Goal: Entertainment & Leisure: Consume media (video, audio)

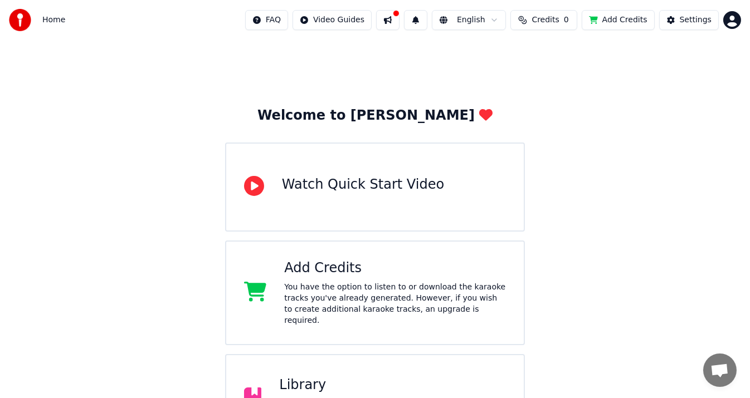
click at [559, 19] on span "Credits" at bounding box center [544, 19] width 27 height 11
click at [641, 114] on div "Welcome to Youka Watch Quick Start Video Add Credits You have the option to lis…" at bounding box center [375, 293] width 750 height 506
click at [732, 13] on html "Home FAQ Video Guides English Credits 0 Add Credits Settings Welcome to Youka W…" at bounding box center [375, 273] width 750 height 546
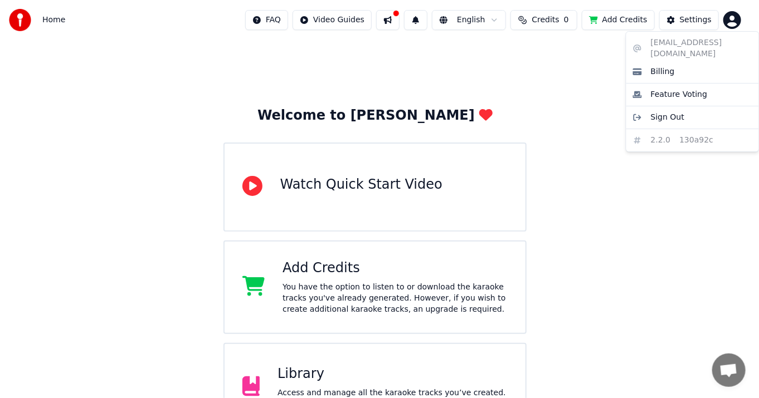
click at [541, 82] on html "Home FAQ Video Guides English Credits 0 Add Credits Settings Welcome to Youka W…" at bounding box center [379, 267] width 759 height 535
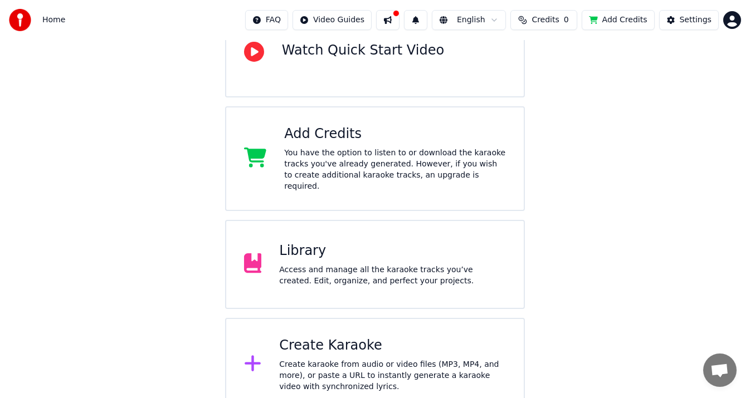
click at [360, 248] on div "Library Access and manage all the karaoke tracks you’ve created. Edit, organize…" at bounding box center [392, 264] width 227 height 45
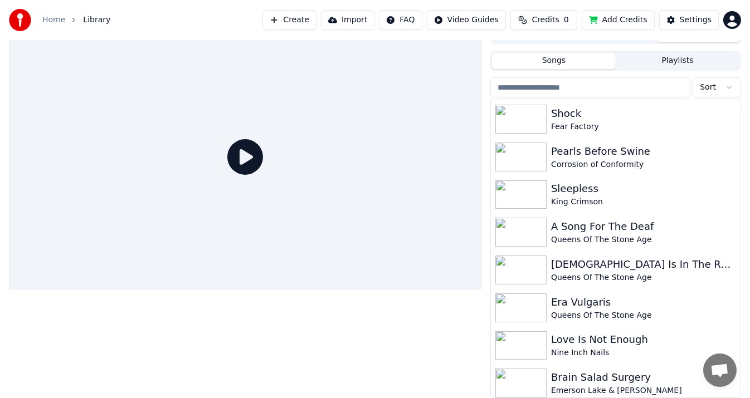
scroll to position [16, 0]
click at [729, 232] on icon "button" at bounding box center [730, 232] width 2 height 8
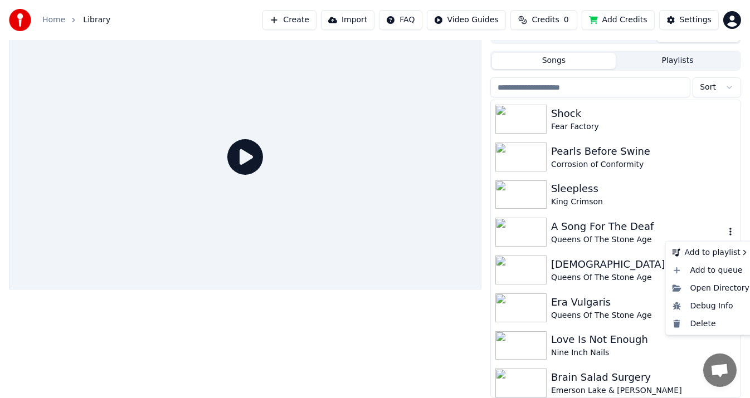
click at [629, 231] on div "A Song For The Deaf" at bounding box center [638, 227] width 174 height 16
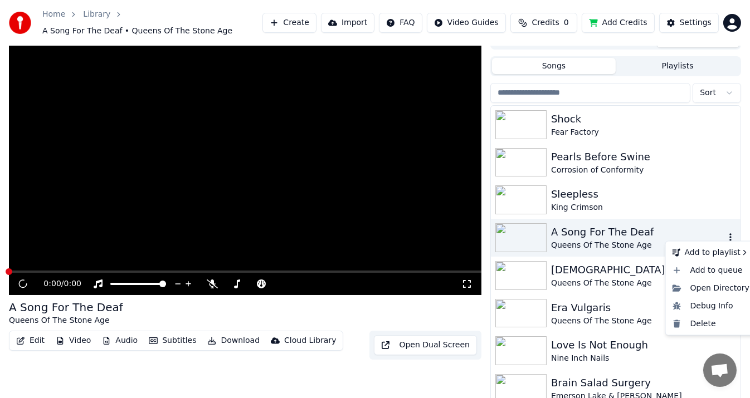
scroll to position [22, 0]
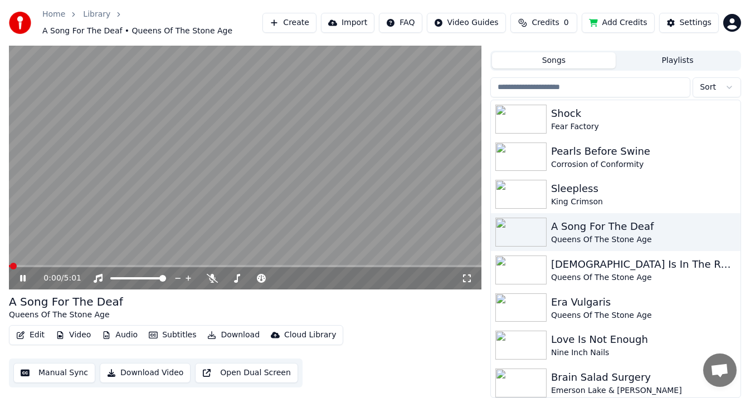
click at [171, 265] on video at bounding box center [245, 157] width 472 height 266
click at [174, 267] on div "0:00 / 5:01" at bounding box center [245, 278] width 472 height 22
click at [177, 266] on span at bounding box center [245, 266] width 472 height 2
drag, startPoint x: 14, startPoint y: 276, endPoint x: 22, endPoint y: 276, distance: 7.8
click at [16, 276] on div "1:47 / 5:01" at bounding box center [244, 278] width 463 height 11
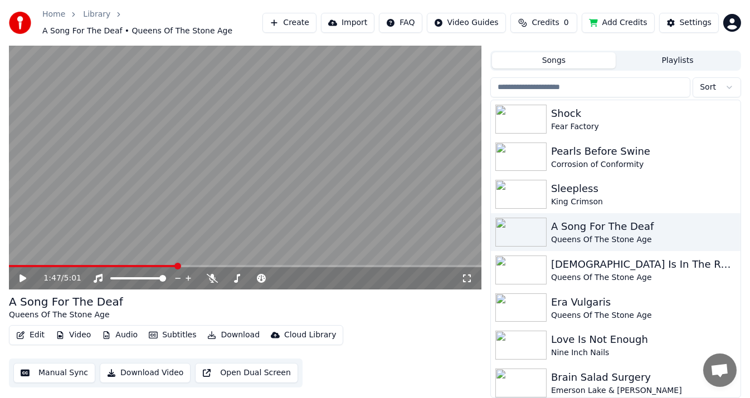
click at [22, 277] on icon at bounding box center [22, 279] width 7 height 8
click at [204, 264] on video at bounding box center [245, 157] width 472 height 266
click at [210, 266] on span at bounding box center [245, 266] width 472 height 2
click at [227, 266] on span at bounding box center [245, 266] width 472 height 2
click at [146, 190] on video at bounding box center [245, 157] width 472 height 266
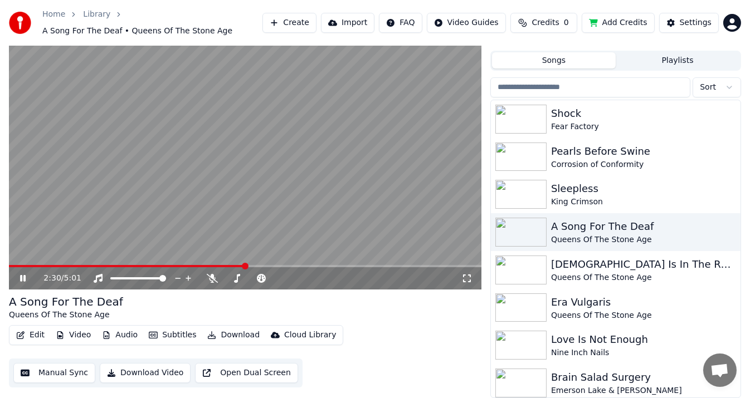
click at [271, 266] on span at bounding box center [245, 266] width 472 height 2
click at [299, 266] on span at bounding box center [245, 266] width 472 height 2
click at [326, 266] on span at bounding box center [245, 266] width 472 height 2
click at [312, 266] on span at bounding box center [167, 266] width 317 height 2
click at [349, 266] on span at bounding box center [245, 266] width 472 height 2
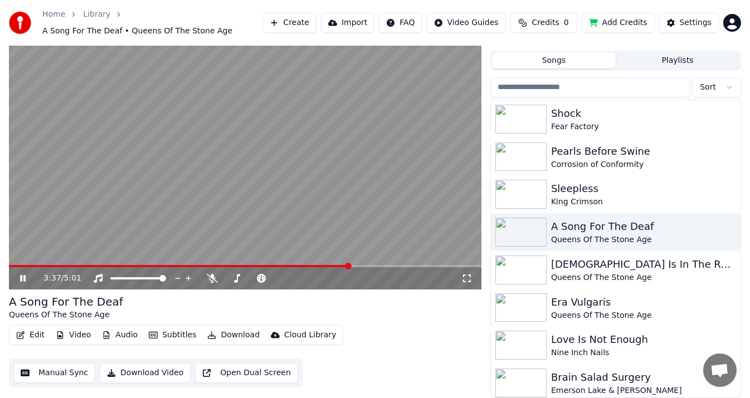
click at [365, 266] on span at bounding box center [245, 266] width 472 height 2
click at [391, 266] on span at bounding box center [245, 266] width 472 height 2
click at [360, 266] on span at bounding box center [184, 266] width 351 height 2
click at [404, 267] on div "3:44 / 5:01" at bounding box center [245, 278] width 472 height 22
click at [417, 265] on span at bounding box center [245, 266] width 472 height 2
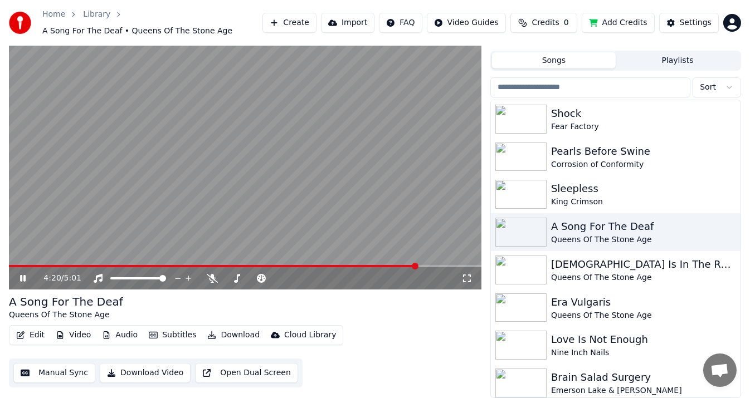
click at [110, 267] on div "4:20 / 5:01" at bounding box center [245, 278] width 472 height 22
click at [111, 263] on video at bounding box center [245, 157] width 472 height 266
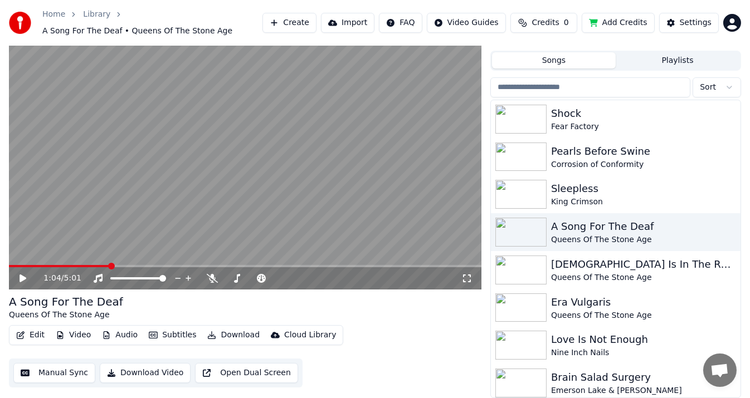
click at [109, 265] on span at bounding box center [59, 266] width 100 height 2
click at [137, 198] on video at bounding box center [245, 157] width 472 height 266
click at [123, 265] on span at bounding box center [245, 266] width 472 height 2
click at [133, 266] on span at bounding box center [245, 266] width 472 height 2
click at [143, 266] on span at bounding box center [245, 266] width 472 height 2
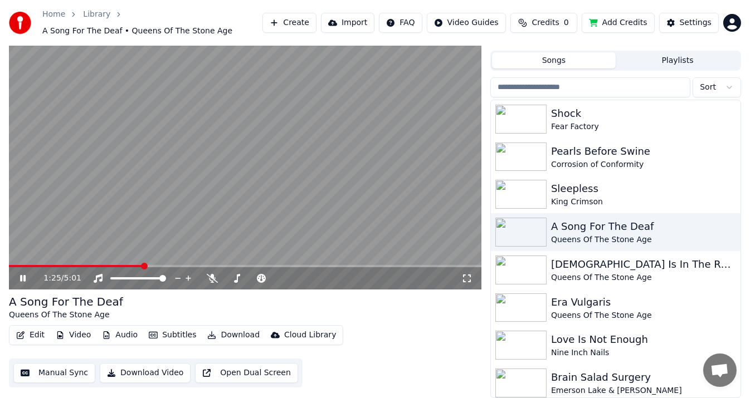
click at [157, 265] on span at bounding box center [245, 266] width 472 height 2
click at [168, 266] on span at bounding box center [245, 266] width 472 height 2
click at [180, 266] on span at bounding box center [245, 266] width 472 height 2
click at [193, 265] on video at bounding box center [245, 157] width 472 height 266
click at [194, 266] on span at bounding box center [245, 266] width 472 height 2
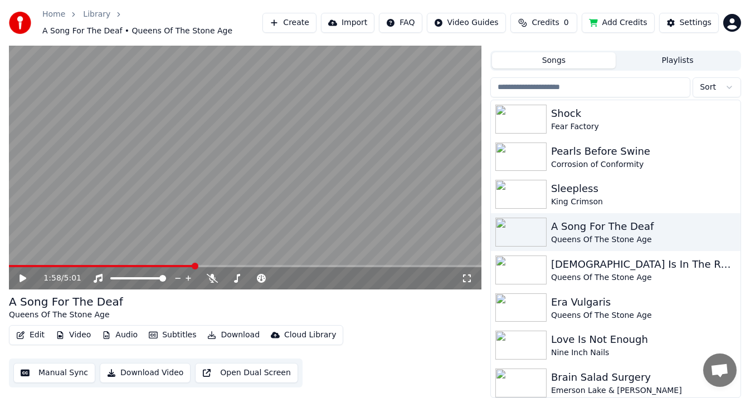
click at [206, 266] on span at bounding box center [245, 266] width 472 height 2
click at [207, 227] on video at bounding box center [245, 157] width 472 height 266
click at [220, 265] on span at bounding box center [245, 266] width 472 height 2
click at [71, 266] on span at bounding box center [118, 266] width 218 height 2
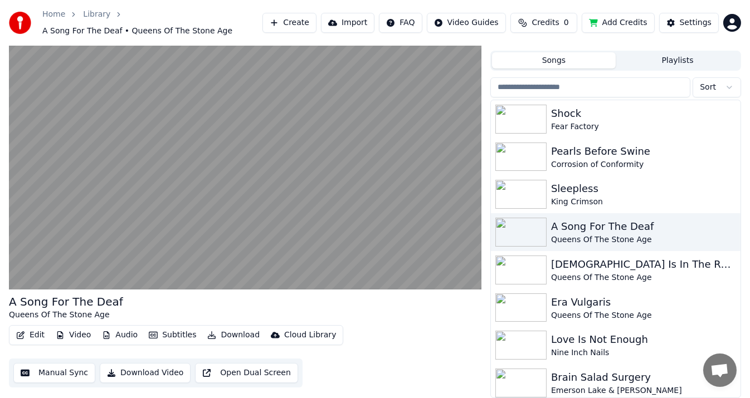
click at [0, 330] on div "A Song For The Deaf Queens Of The Stone Age Edit Video Audio Subtitles Download…" at bounding box center [375, 211] width 750 height 374
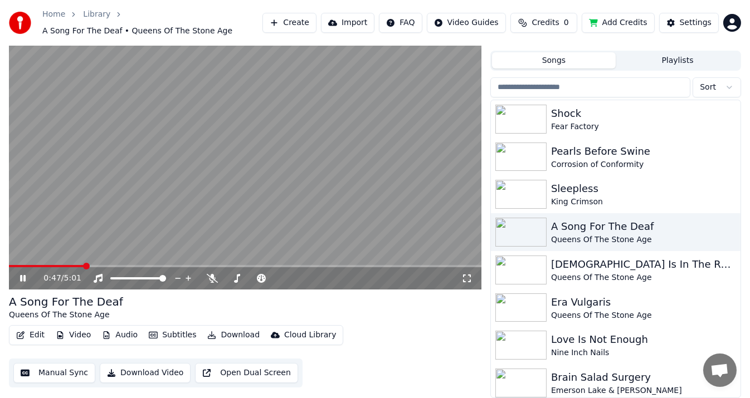
click at [63, 265] on span at bounding box center [46, 266] width 75 height 2
click at [110, 265] on span at bounding box center [245, 266] width 472 height 2
click at [138, 266] on span at bounding box center [245, 266] width 472 height 2
click at [171, 266] on span at bounding box center [245, 266] width 472 height 2
click at [233, 267] on span at bounding box center [245, 266] width 472 height 2
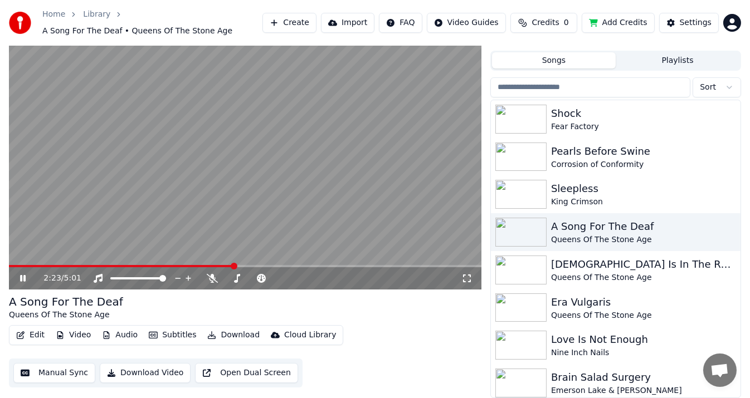
click at [135, 160] on video at bounding box center [245, 157] width 472 height 266
click at [40, 338] on button "Edit" at bounding box center [30, 335] width 37 height 16
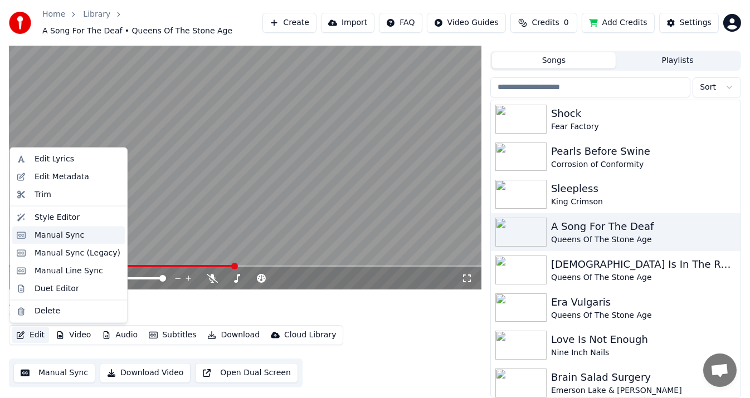
click at [63, 233] on div "Manual Sync" at bounding box center [60, 234] width 50 height 11
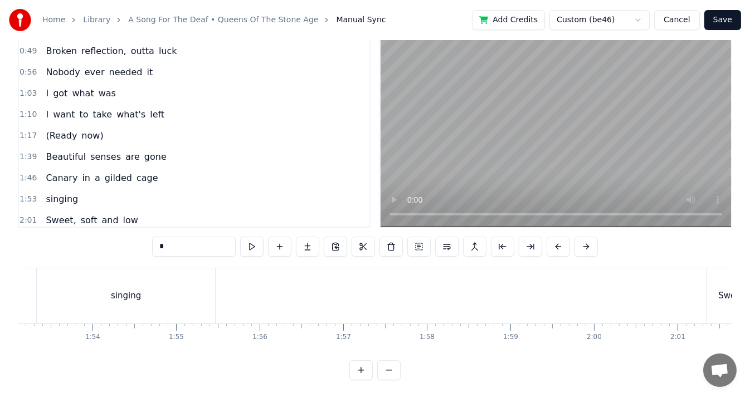
scroll to position [56, 0]
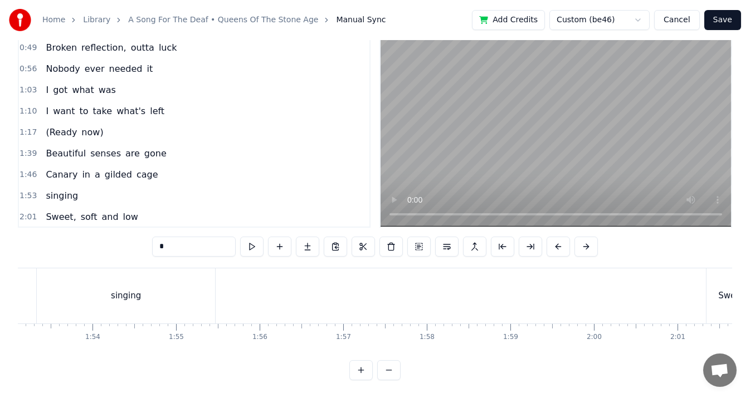
click at [85, 123] on div "(Ready now)" at bounding box center [74, 133] width 66 height 20
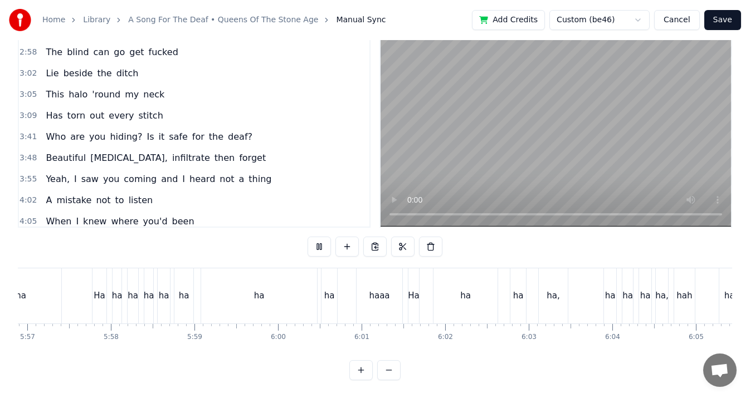
scroll to position [0, 30099]
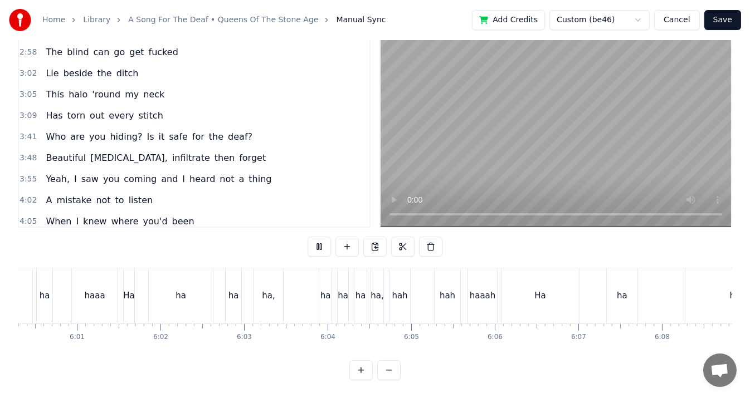
click at [695, 14] on button "Cancel" at bounding box center [676, 20] width 45 height 20
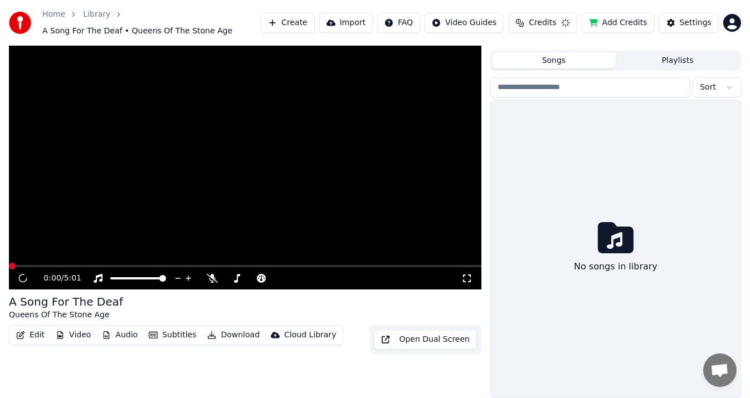
scroll to position [22, 0]
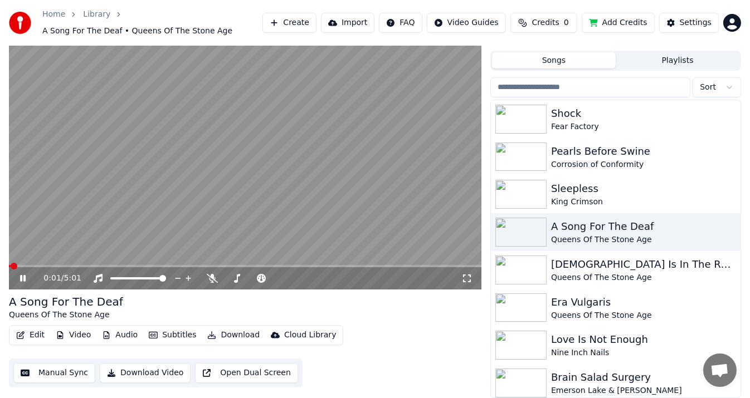
click at [123, 162] on video at bounding box center [245, 157] width 472 height 266
click at [602, 270] on div "[DEMOGRAPHIC_DATA] Is In The Radio" at bounding box center [638, 265] width 174 height 16
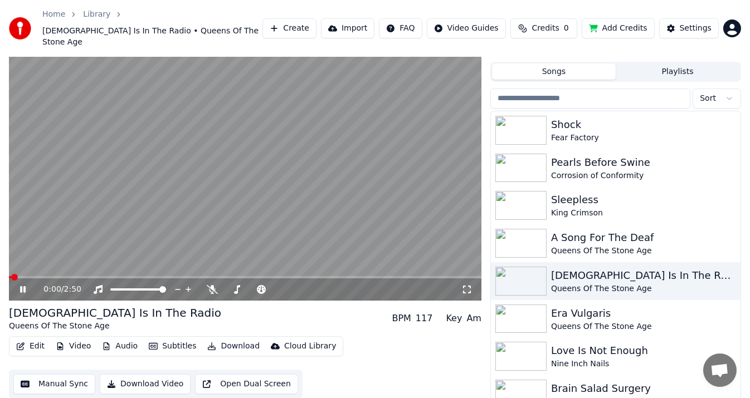
click at [79, 217] on video at bounding box center [245, 168] width 472 height 266
click at [154, 263] on div "100 100" at bounding box center [149, 260] width 26 height 16
click at [169, 276] on span at bounding box center [245, 277] width 472 height 2
click at [130, 194] on video at bounding box center [245, 168] width 472 height 266
click at [184, 276] on span at bounding box center [245, 277] width 472 height 2
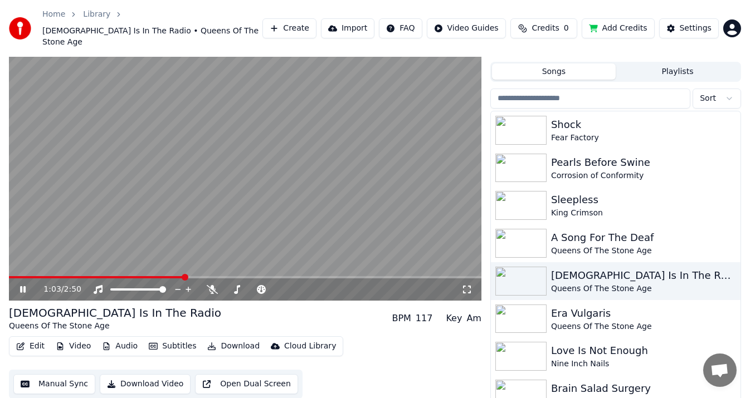
click at [192, 265] on video at bounding box center [245, 168] width 472 height 266
click at [184, 234] on video at bounding box center [245, 168] width 472 height 266
click at [196, 276] on span at bounding box center [245, 277] width 472 height 2
click at [229, 276] on span at bounding box center [245, 277] width 472 height 2
click at [251, 276] on span at bounding box center [245, 277] width 472 height 2
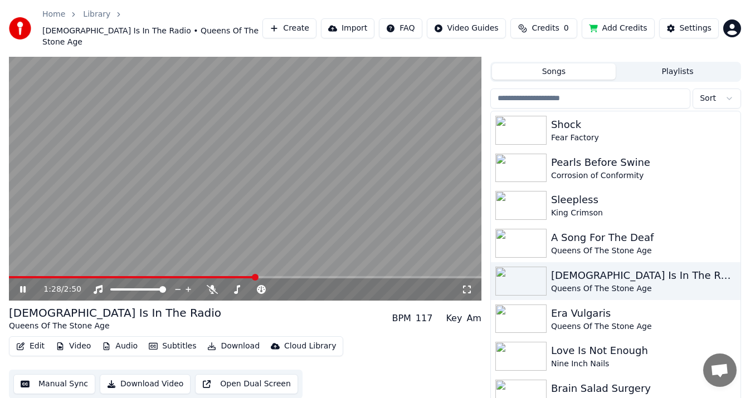
click at [276, 276] on span at bounding box center [245, 277] width 472 height 2
click at [291, 276] on span at bounding box center [245, 277] width 472 height 2
click at [307, 276] on span at bounding box center [245, 277] width 472 height 2
click at [319, 276] on span at bounding box center [245, 277] width 472 height 2
click at [332, 276] on span at bounding box center [245, 277] width 472 height 2
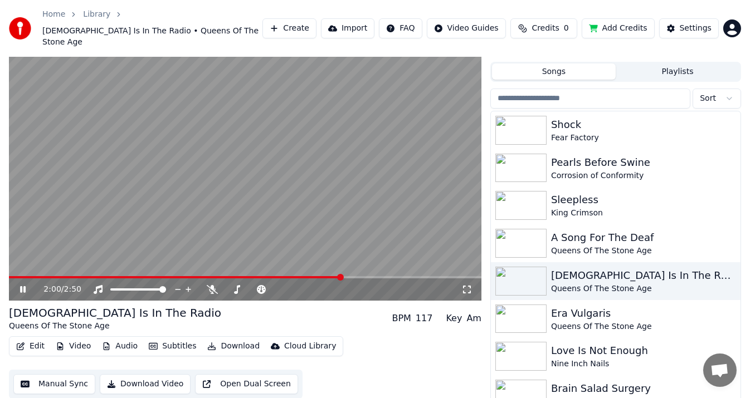
click at [343, 276] on span at bounding box center [245, 277] width 472 height 2
click at [357, 276] on span at bounding box center [245, 277] width 472 height 2
click at [368, 276] on span at bounding box center [245, 277] width 472 height 2
click at [376, 276] on span at bounding box center [245, 277] width 472 height 2
click at [389, 276] on span at bounding box center [245, 277] width 472 height 2
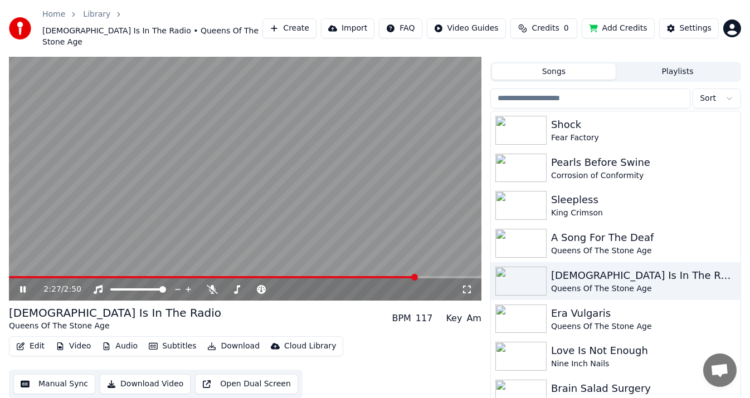
click at [415, 276] on span at bounding box center [245, 277] width 472 height 2
click at [436, 276] on span at bounding box center [245, 277] width 472 height 2
click at [159, 276] on span at bounding box center [84, 277] width 150 height 2
click at [120, 276] on span at bounding box center [64, 277] width 111 height 2
click at [91, 276] on span at bounding box center [69, 277] width 121 height 2
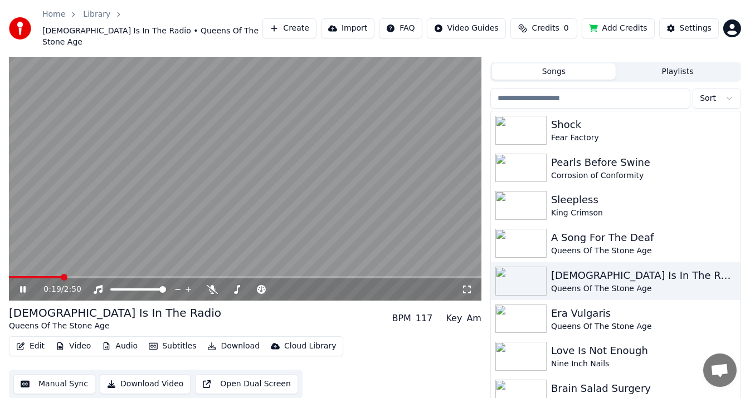
click at [62, 276] on span at bounding box center [35, 277] width 53 height 2
click at [60, 276] on span at bounding box center [35, 277] width 53 height 2
click at [50, 276] on span at bounding box center [35, 277] width 53 height 2
click at [42, 278] on div "0:15 / 2:50" at bounding box center [245, 289] width 472 height 22
click at [36, 265] on video at bounding box center [245, 168] width 472 height 266
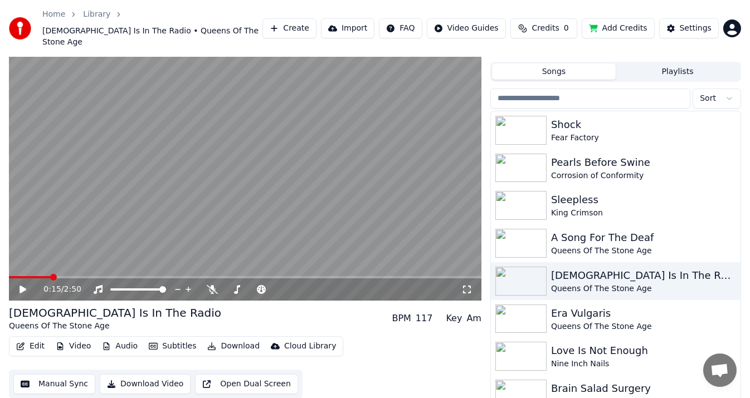
click at [41, 276] on span at bounding box center [30, 277] width 42 height 2
click at [37, 240] on video at bounding box center [245, 168] width 472 height 266
click at [26, 265] on video at bounding box center [245, 168] width 472 height 266
click at [27, 265] on video at bounding box center [245, 168] width 472 height 266
click at [28, 278] on div "0:13 / 2:50" at bounding box center [245, 289] width 472 height 22
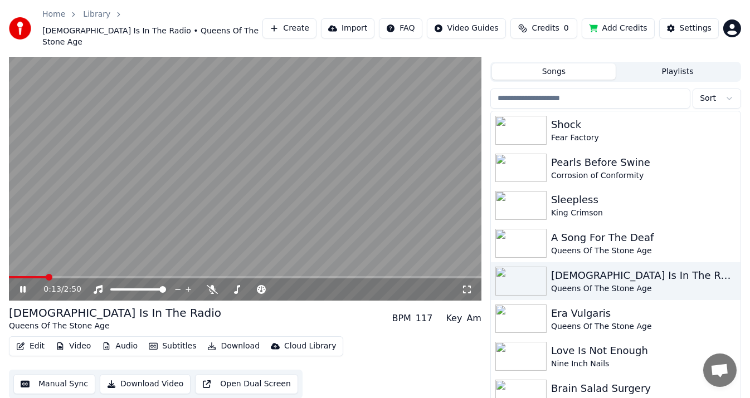
click at [30, 276] on span at bounding box center [27, 277] width 37 height 2
click at [141, 276] on span at bounding box center [245, 277] width 472 height 2
click at [163, 276] on span at bounding box center [245, 277] width 472 height 2
click at [175, 276] on span at bounding box center [245, 277] width 472 height 2
click at [208, 274] on span at bounding box center [205, 277] width 7 height 7
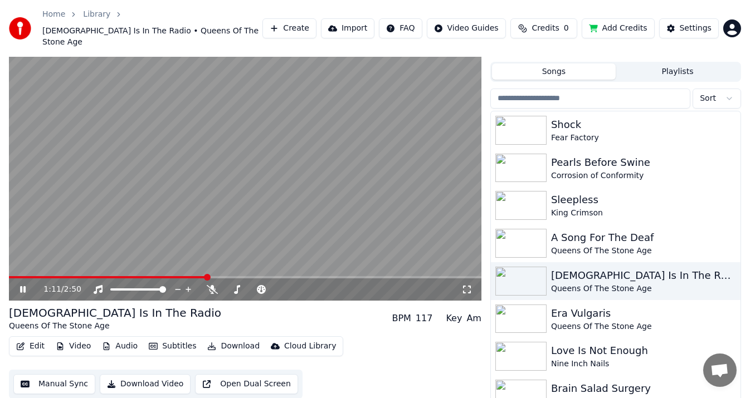
click at [213, 276] on span at bounding box center [245, 277] width 472 height 2
click at [224, 276] on span at bounding box center [245, 277] width 472 height 2
click at [233, 276] on span at bounding box center [245, 277] width 472 height 2
click at [241, 276] on span at bounding box center [245, 277] width 472 height 2
click at [250, 276] on span at bounding box center [245, 277] width 472 height 2
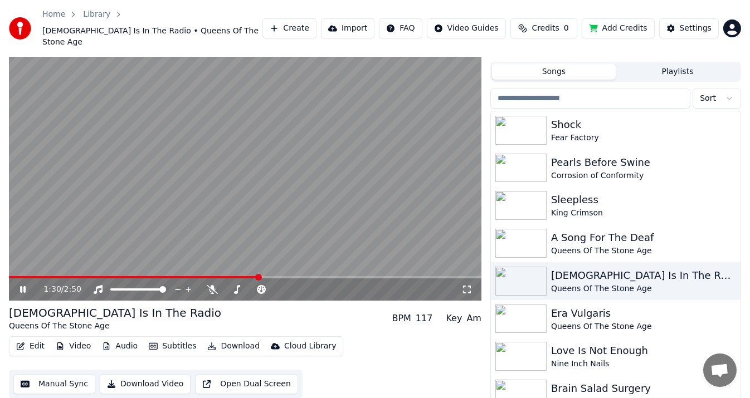
click at [258, 276] on span at bounding box center [245, 277] width 472 height 2
click at [268, 278] on div "1:32 / 2:50" at bounding box center [245, 289] width 472 height 22
click at [268, 274] on span at bounding box center [265, 277] width 7 height 7
click at [273, 276] on span at bounding box center [245, 277] width 472 height 2
click at [285, 276] on span at bounding box center [245, 277] width 472 height 2
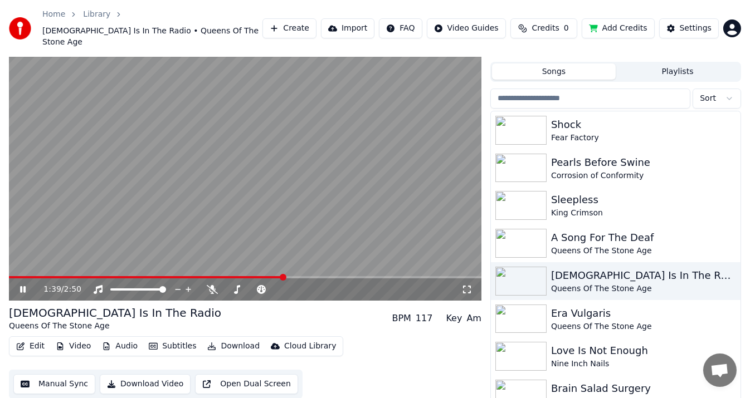
click at [290, 276] on span at bounding box center [245, 277] width 472 height 2
click at [297, 265] on video at bounding box center [245, 168] width 472 height 266
click at [297, 276] on span at bounding box center [245, 277] width 472 height 2
click at [304, 247] on video at bounding box center [245, 168] width 472 height 266
click at [315, 276] on span at bounding box center [245, 277] width 472 height 2
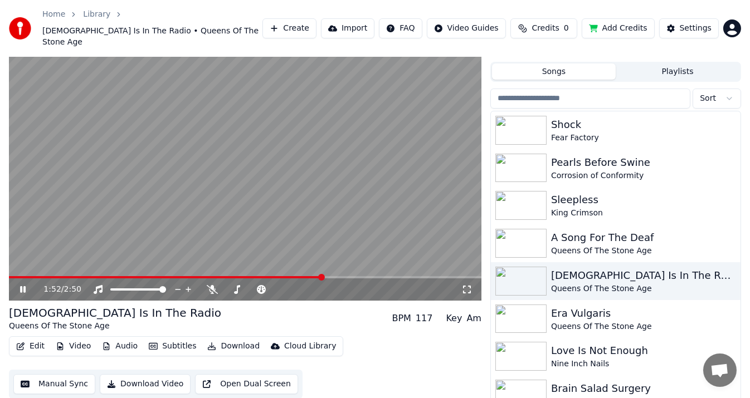
click at [327, 276] on span at bounding box center [245, 277] width 472 height 2
click at [346, 276] on span at bounding box center [245, 277] width 472 height 2
click at [353, 278] on div "2:01 / 2:50" at bounding box center [245, 289] width 472 height 22
click at [356, 276] on span at bounding box center [245, 277] width 472 height 2
click at [360, 274] on span at bounding box center [356, 277] width 7 height 7
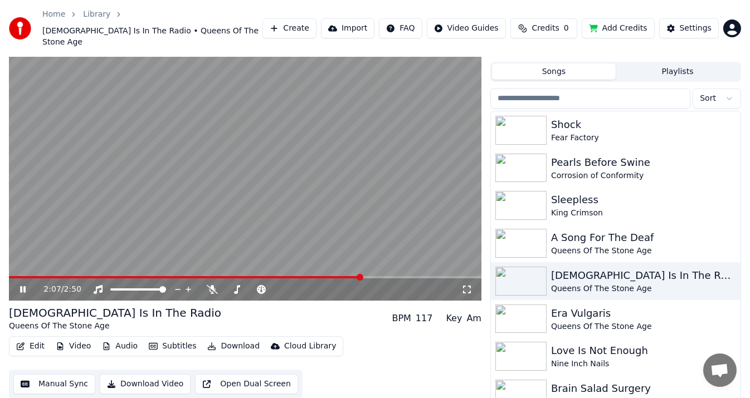
click at [366, 276] on span at bounding box center [245, 277] width 472 height 2
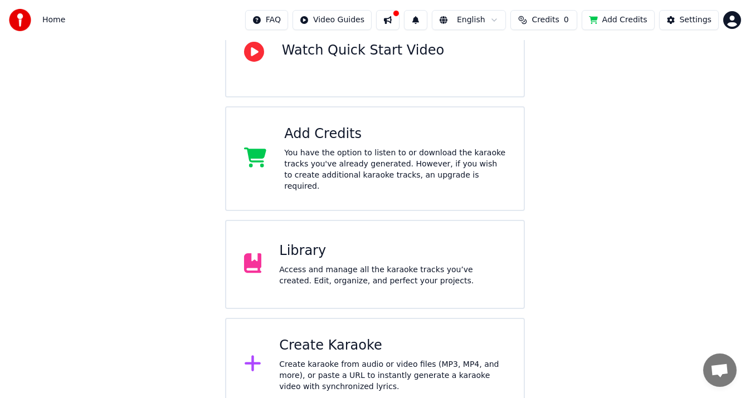
click at [320, 242] on div "Library" at bounding box center [392, 251] width 227 height 18
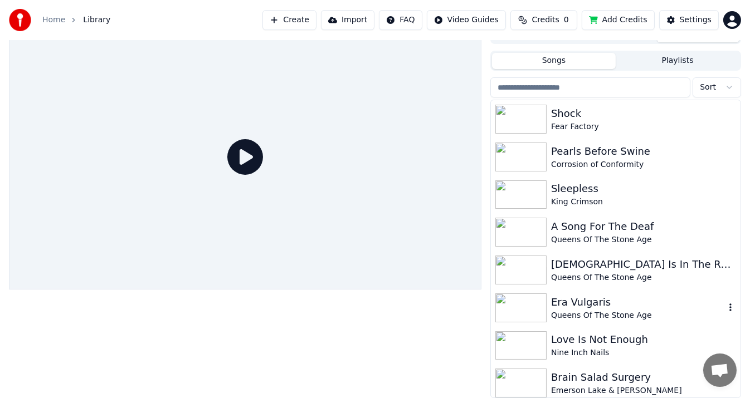
click at [623, 305] on div "Era Vulgaris" at bounding box center [638, 303] width 174 height 16
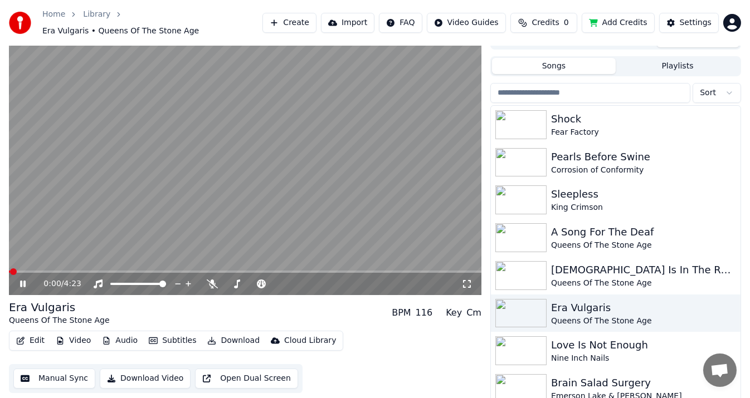
click at [243, 194] on video at bounding box center [245, 163] width 472 height 266
click at [130, 271] on span at bounding box center [245, 272] width 472 height 2
click at [146, 223] on video at bounding box center [245, 163] width 472 height 266
click at [145, 271] on span at bounding box center [245, 272] width 472 height 2
click at [157, 271] on span at bounding box center [245, 272] width 472 height 2
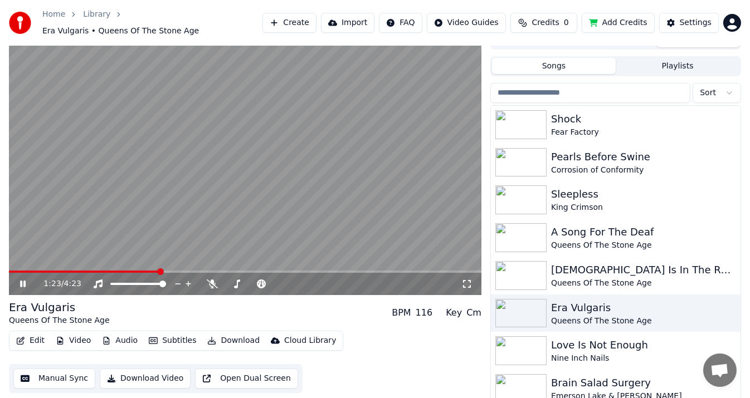
click at [173, 271] on span at bounding box center [245, 272] width 472 height 2
click at [184, 271] on span at bounding box center [245, 272] width 472 height 2
click at [211, 271] on span at bounding box center [245, 272] width 472 height 2
click at [229, 271] on span at bounding box center [245, 272] width 472 height 2
click at [246, 271] on span at bounding box center [245, 272] width 472 height 2
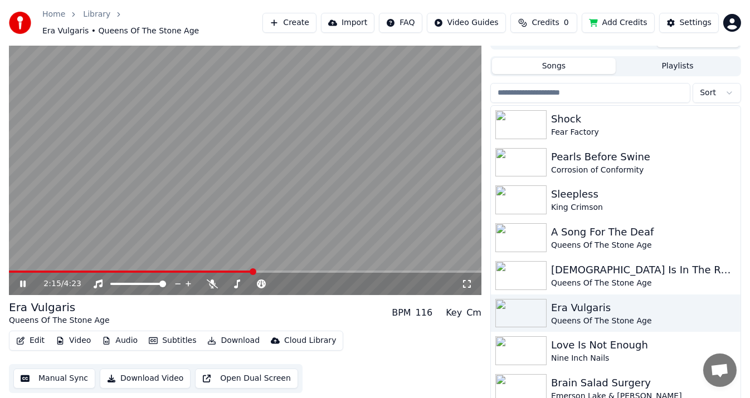
click at [267, 263] on video at bounding box center [245, 163] width 472 height 266
click at [268, 271] on span at bounding box center [245, 272] width 472 height 2
click at [288, 271] on span at bounding box center [245, 272] width 472 height 2
click at [300, 271] on span at bounding box center [245, 272] width 472 height 2
click at [326, 232] on video at bounding box center [245, 163] width 472 height 266
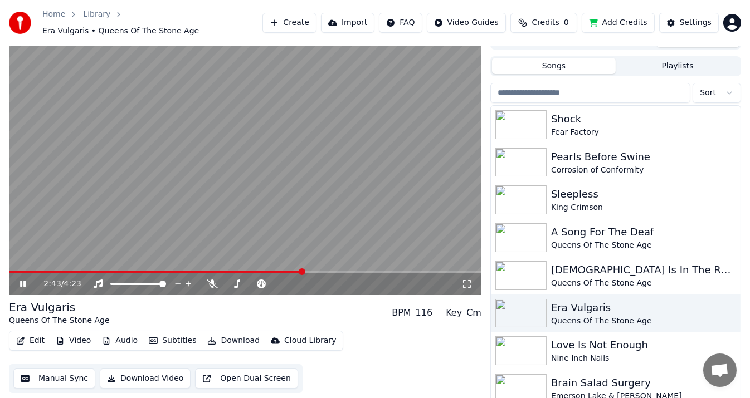
click at [316, 271] on span at bounding box center [245, 272] width 472 height 2
click at [332, 271] on span at bounding box center [245, 272] width 472 height 2
click at [350, 271] on span at bounding box center [245, 272] width 472 height 2
click at [364, 271] on span at bounding box center [245, 272] width 472 height 2
click at [372, 271] on span at bounding box center [245, 272] width 472 height 2
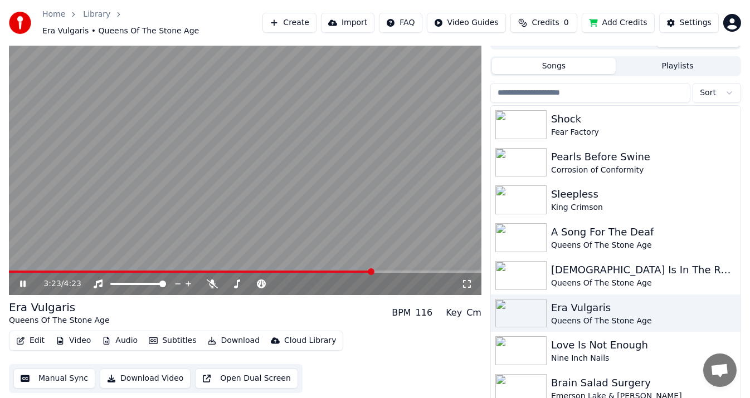
click at [390, 271] on span at bounding box center [245, 272] width 472 height 2
click at [409, 271] on span at bounding box center [245, 272] width 472 height 2
click at [84, 271] on span at bounding box center [212, 272] width 407 height 2
click at [97, 264] on video at bounding box center [245, 163] width 472 height 266
click at [102, 271] on span at bounding box center [245, 272] width 472 height 2
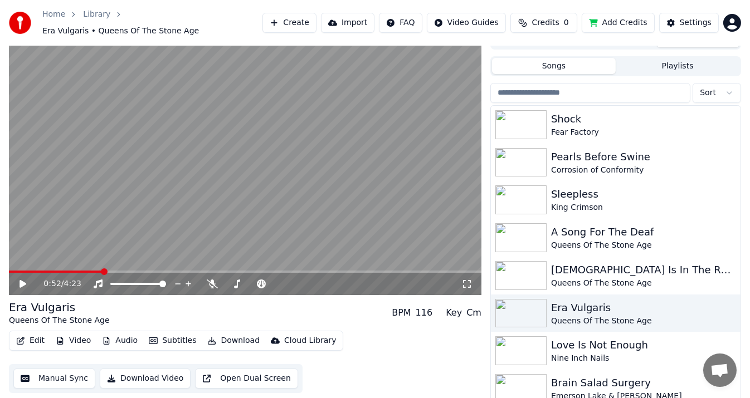
click at [95, 229] on video at bounding box center [245, 163] width 472 height 266
click at [113, 271] on span at bounding box center [245, 272] width 472 height 2
click at [125, 271] on span at bounding box center [245, 272] width 472 height 2
click at [139, 271] on span at bounding box center [245, 272] width 472 height 2
click at [159, 263] on video at bounding box center [245, 163] width 472 height 266
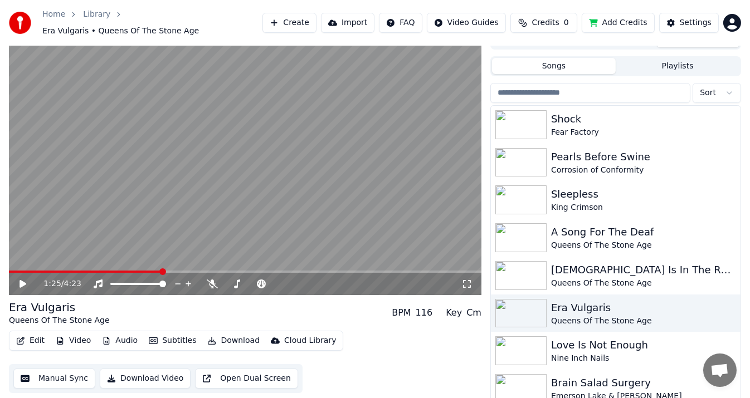
click at [161, 271] on span at bounding box center [245, 272] width 472 height 2
click at [51, 266] on div "1:25 / 4:23" at bounding box center [245, 163] width 472 height 266
click at [51, 271] on span at bounding box center [85, 272] width 153 height 2
click at [55, 203] on video at bounding box center [245, 163] width 472 height 266
click at [96, 231] on video at bounding box center [245, 163] width 472 height 266
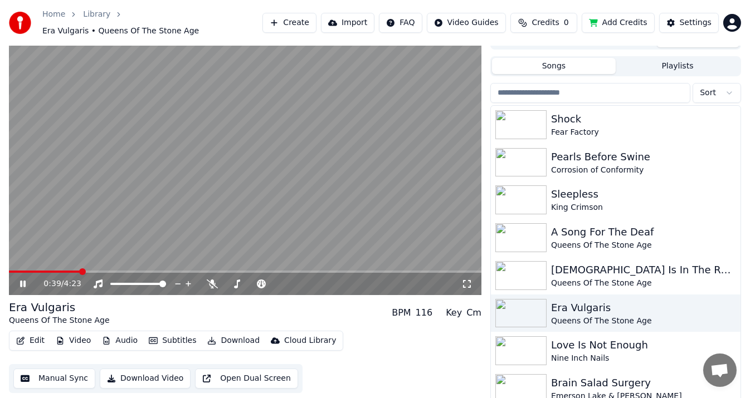
click at [545, 17] on span "Credits" at bounding box center [544, 22] width 27 height 11
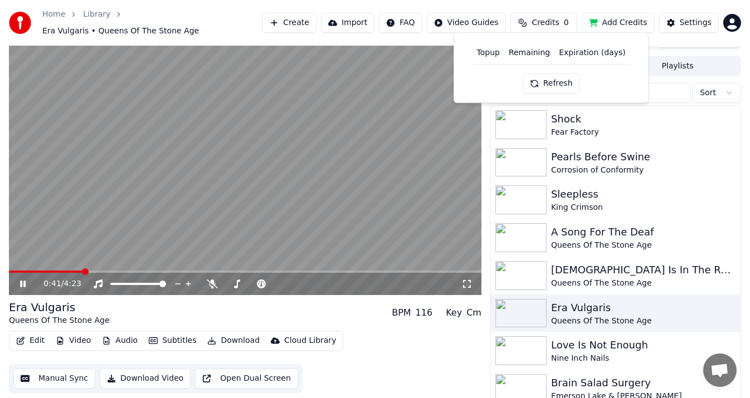
click at [549, 83] on button "Refresh" at bounding box center [550, 84] width 57 height 20
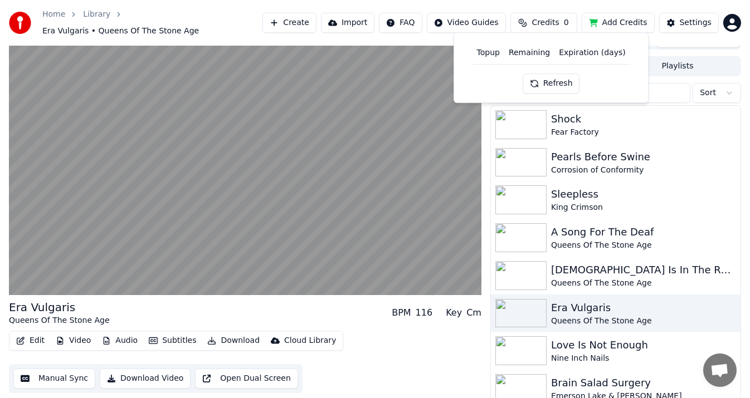
click at [472, 7] on div "Home Library Era Vulgaris • Queens Of The Stone Age Create Import FAQ Video Gui…" at bounding box center [375, 23] width 750 height 46
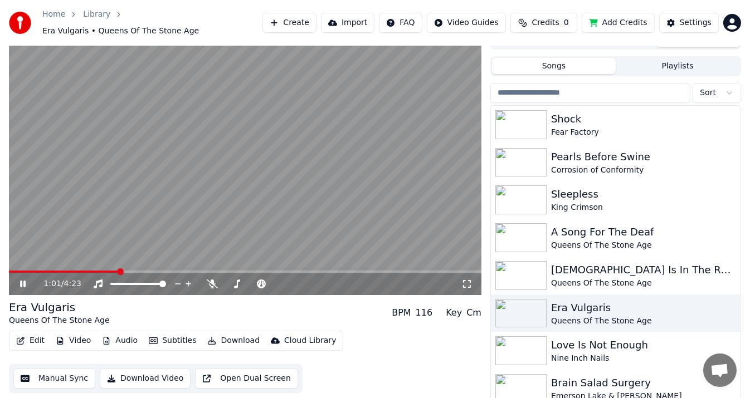
click at [35, 264] on video at bounding box center [245, 163] width 472 height 266
click at [27, 271] on span at bounding box center [18, 272] width 18 height 2
click at [51, 214] on video at bounding box center [245, 163] width 472 height 266
click at [248, 271] on span at bounding box center [245, 272] width 472 height 2
click at [292, 271] on span at bounding box center [245, 272] width 472 height 2
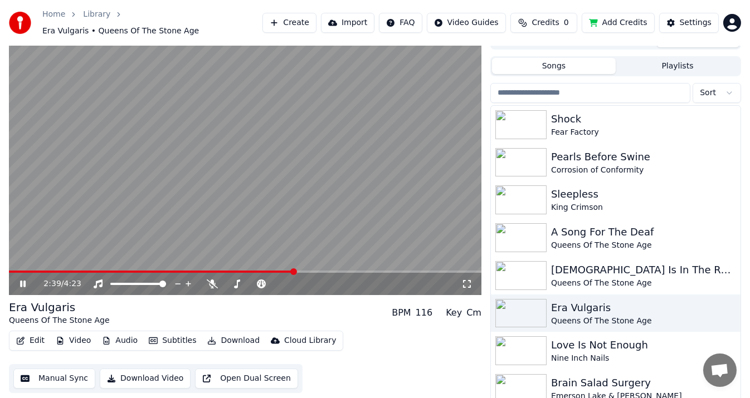
click at [313, 273] on div "2:39 / 4:23" at bounding box center [245, 284] width 472 height 22
click at [311, 271] on span at bounding box center [245, 272] width 472 height 2
click at [330, 271] on span at bounding box center [245, 272] width 472 height 2
click at [340, 264] on video at bounding box center [245, 163] width 472 height 266
click at [344, 271] on span at bounding box center [245, 272] width 472 height 2
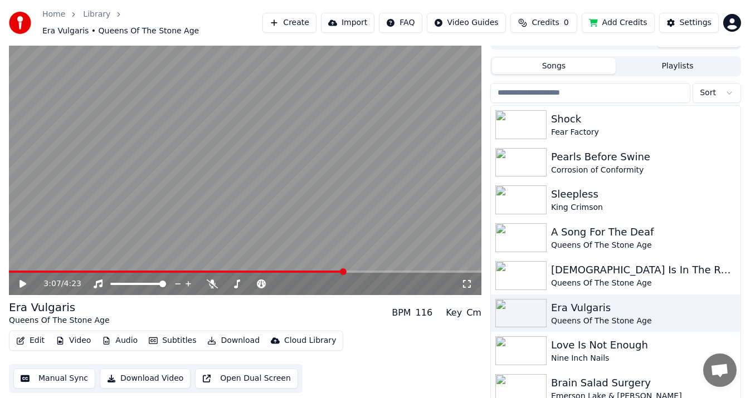
click at [355, 234] on video at bounding box center [245, 163] width 472 height 266
click at [363, 265] on video at bounding box center [245, 163] width 472 height 266
click at [362, 273] on div "3:07 / 4:23" at bounding box center [245, 284] width 472 height 22
click at [361, 271] on span at bounding box center [245, 272] width 472 height 2
click at [378, 246] on video at bounding box center [245, 163] width 472 height 266
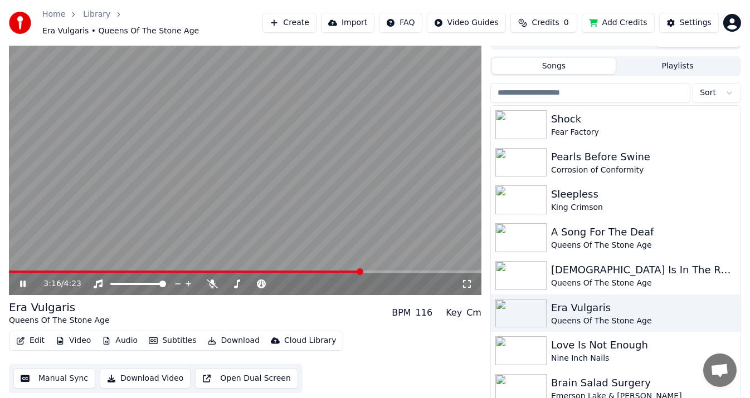
click at [382, 271] on span at bounding box center [245, 272] width 472 height 2
click at [403, 271] on span at bounding box center [245, 272] width 472 height 2
click at [429, 271] on span at bounding box center [245, 272] width 472 height 2
click at [343, 142] on video at bounding box center [245, 163] width 472 height 266
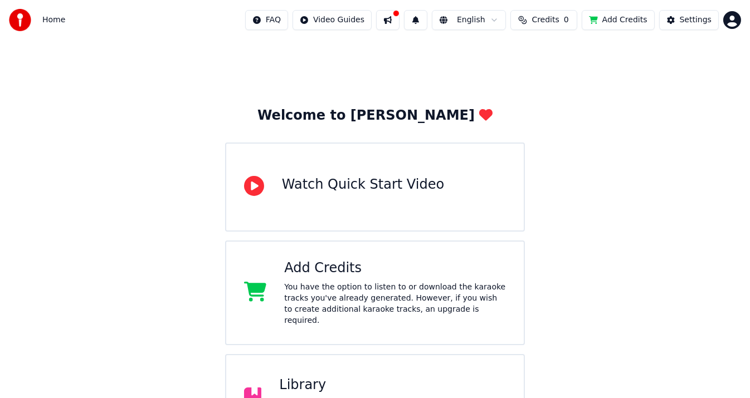
click at [345, 354] on div "Library Access and manage all the karaoke tracks you’ve created. Edit, organize…" at bounding box center [375, 398] width 300 height 89
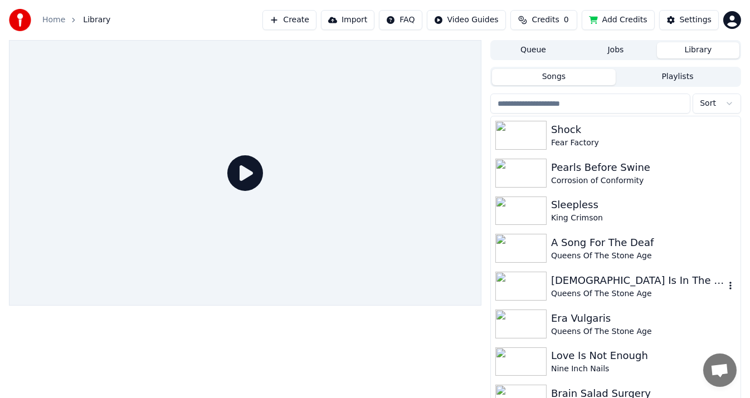
click at [584, 278] on div "[DEMOGRAPHIC_DATA] Is In The Radio" at bounding box center [638, 281] width 174 height 16
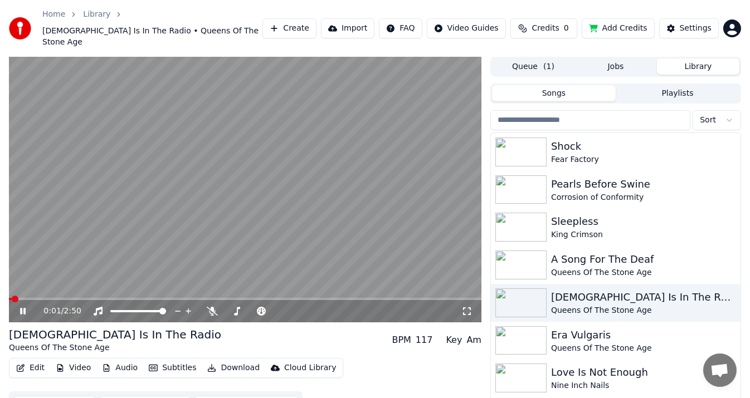
click at [23, 364] on icon "button" at bounding box center [20, 368] width 9 height 8
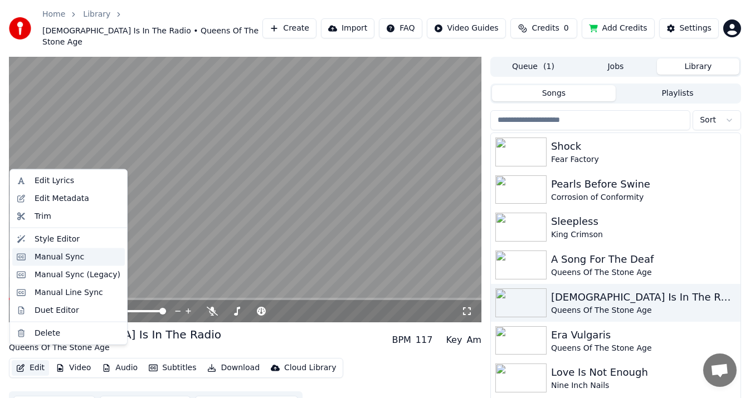
click at [53, 254] on div "Manual Sync" at bounding box center [60, 256] width 50 height 11
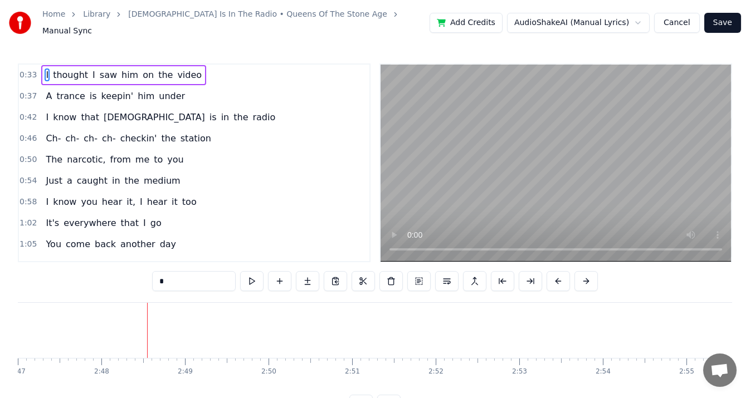
scroll to position [0, 14024]
click at [500, 192] on video at bounding box center [555, 163] width 350 height 197
click at [484, 193] on video at bounding box center [555, 163] width 350 height 197
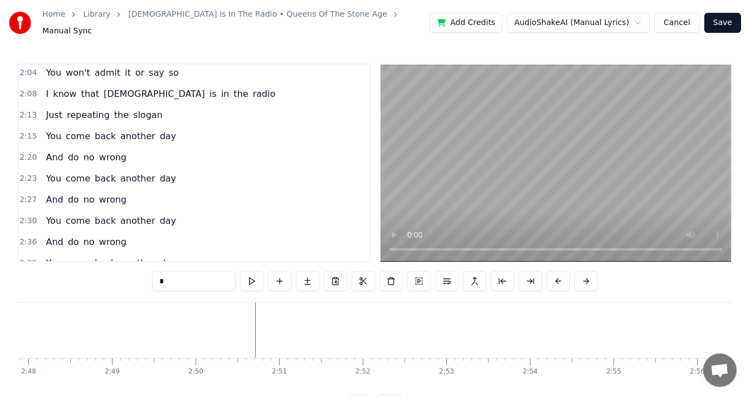
scroll to position [448, 0]
click at [102, 277] on span "wrong" at bounding box center [113, 283] width 30 height 13
type input "*****"
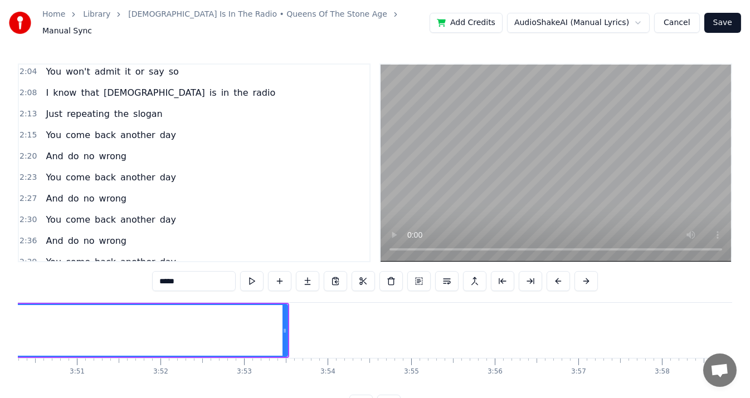
scroll to position [0, 19170]
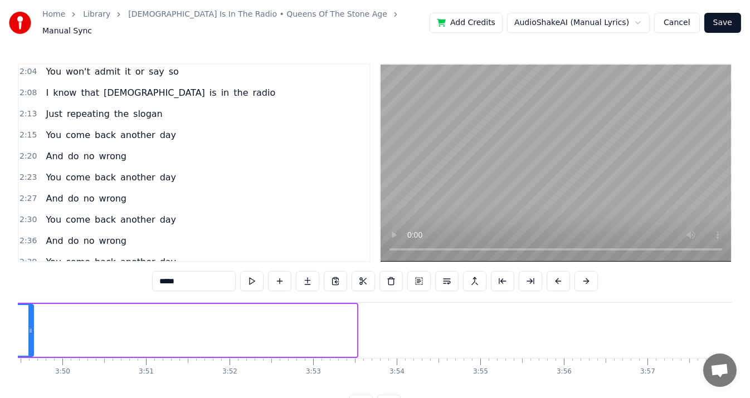
drag, startPoint x: 354, startPoint y: 327, endPoint x: 14, endPoint y: 331, distance: 339.8
click at [14, 331] on div "Home Library God Is In The Radio • Queens Of The Stone Age Manual Sync Add Cred…" at bounding box center [375, 207] width 750 height 415
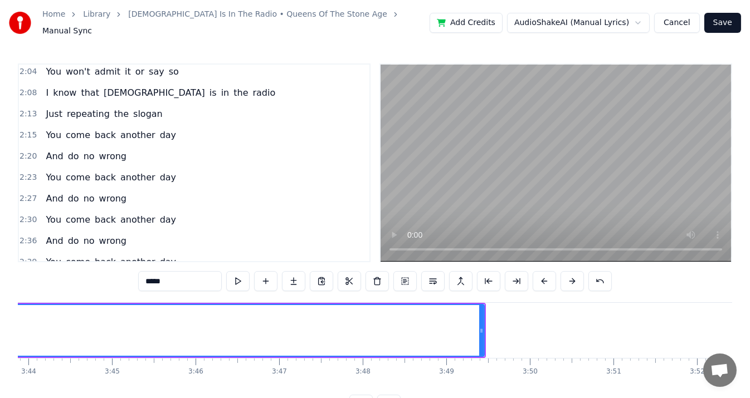
scroll to position [0, 18616]
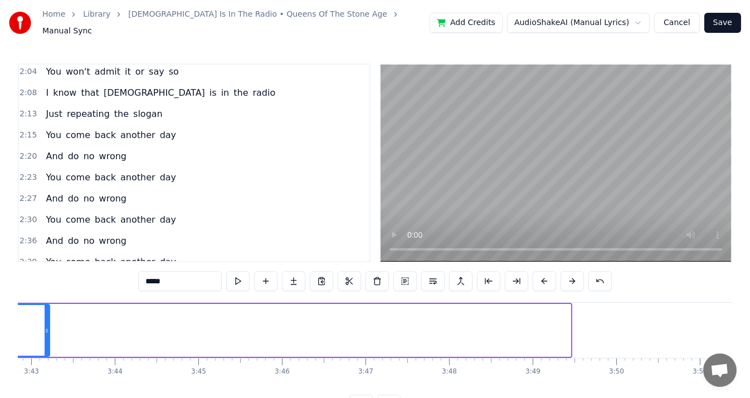
drag, startPoint x: 566, startPoint y: 324, endPoint x: 31, endPoint y: 332, distance: 535.3
click at [45, 332] on div at bounding box center [47, 330] width 4 height 51
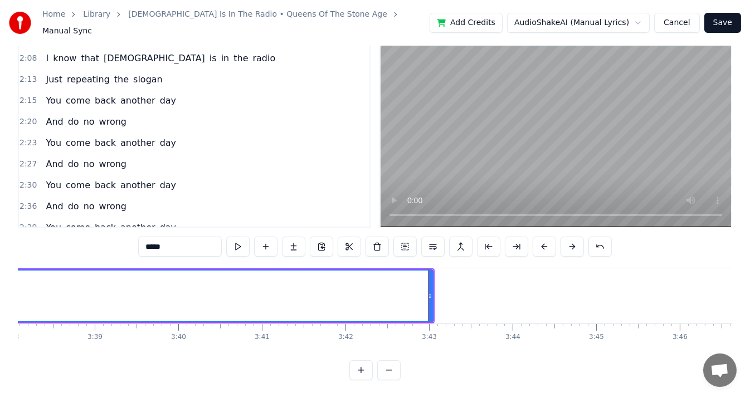
scroll to position [0, 18166]
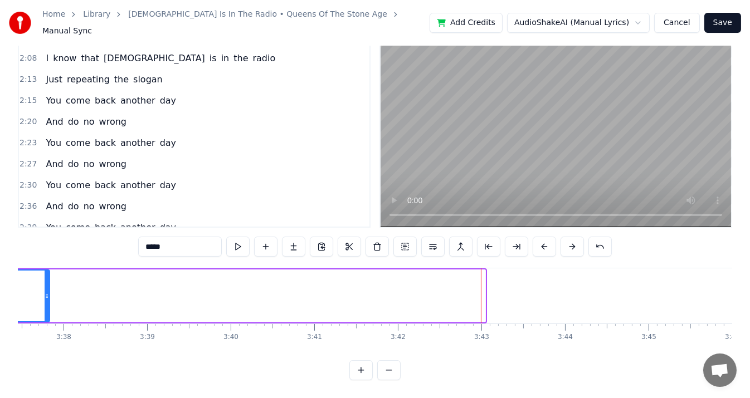
drag, startPoint x: 482, startPoint y: 287, endPoint x: 19, endPoint y: 285, distance: 463.4
click at [45, 292] on icon at bounding box center [47, 296] width 4 height 9
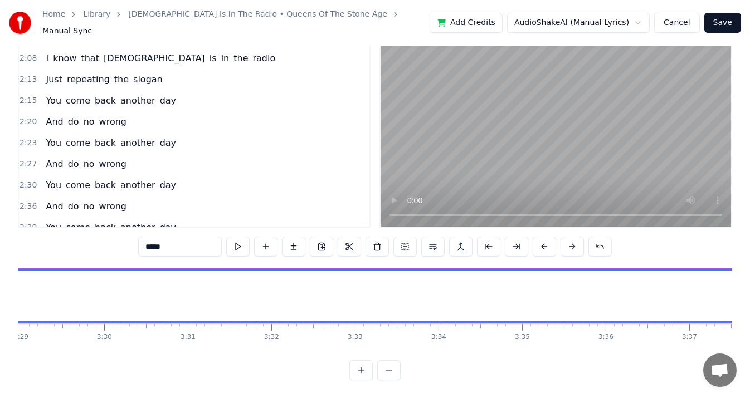
scroll to position [0, 17509]
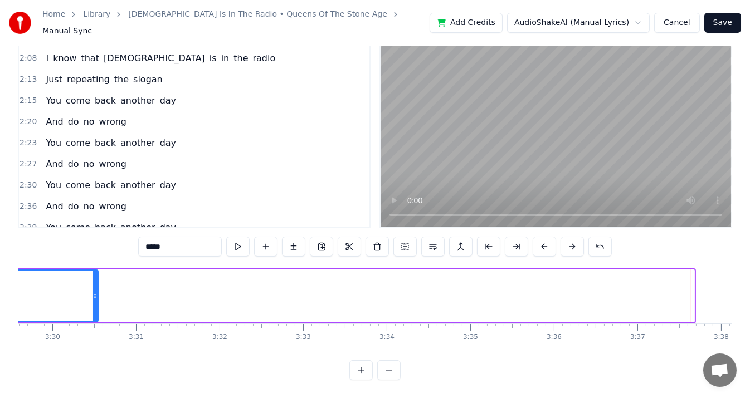
drag, startPoint x: 691, startPoint y: 285, endPoint x: 95, endPoint y: 284, distance: 596.5
click at [93, 292] on icon at bounding box center [95, 296] width 4 height 9
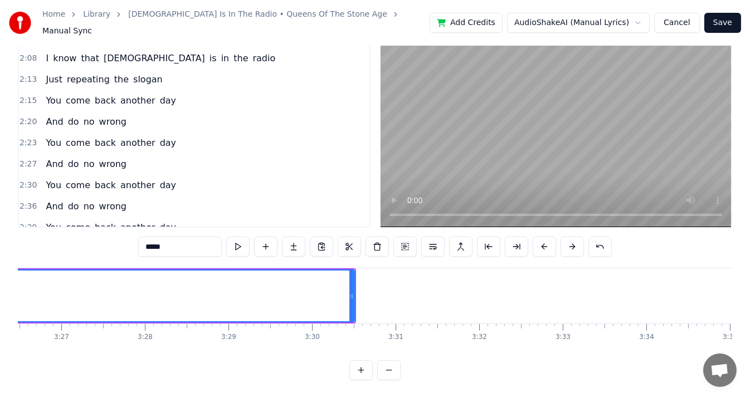
scroll to position [0, 17301]
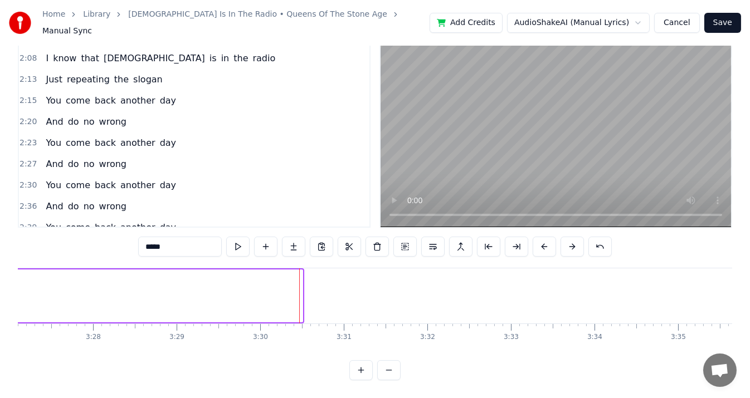
drag, startPoint x: 300, startPoint y: 288, endPoint x: 3, endPoint y: 297, distance: 297.0
click at [0, 297] on div "Home Library God Is In The Radio • Queens Of The Stone Age Manual Sync Add Cred…" at bounding box center [375, 172] width 750 height 415
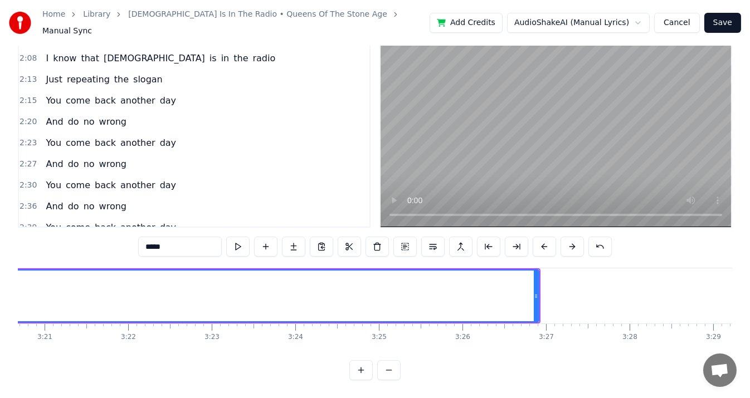
scroll to position [0, 16765]
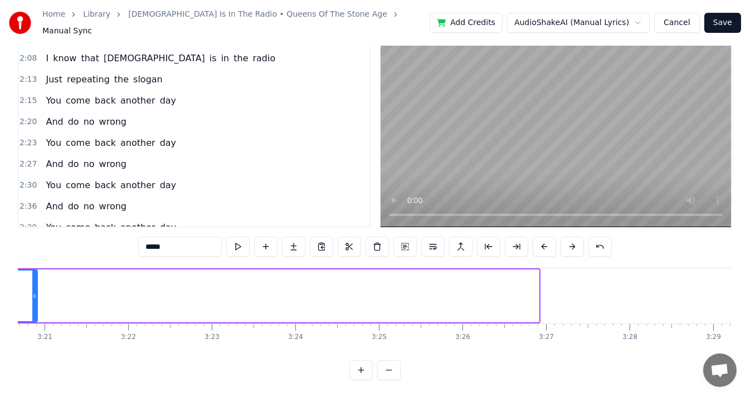
drag, startPoint x: 535, startPoint y: 286, endPoint x: 33, endPoint y: 292, distance: 501.3
click at [33, 292] on div at bounding box center [34, 296] width 4 height 51
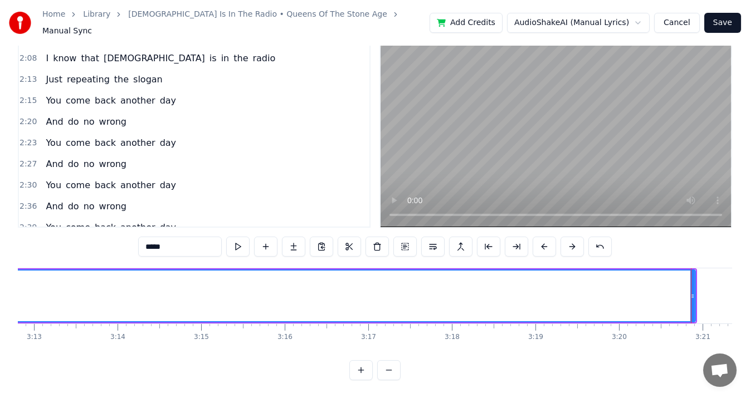
scroll to position [0, 16332]
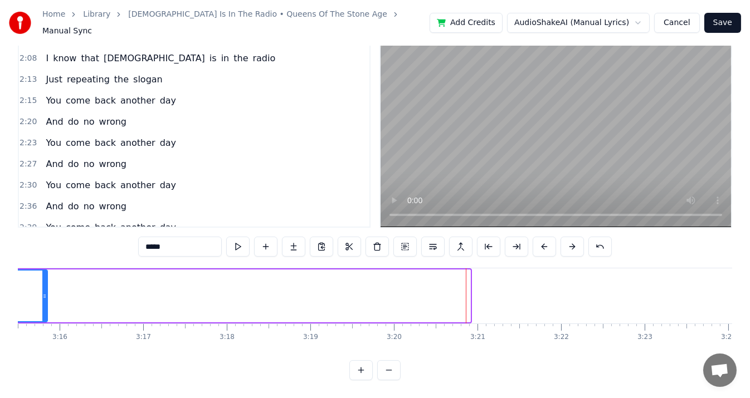
drag, startPoint x: 467, startPoint y: 287, endPoint x: 26, endPoint y: 291, distance: 441.7
click at [42, 292] on icon at bounding box center [44, 296] width 4 height 9
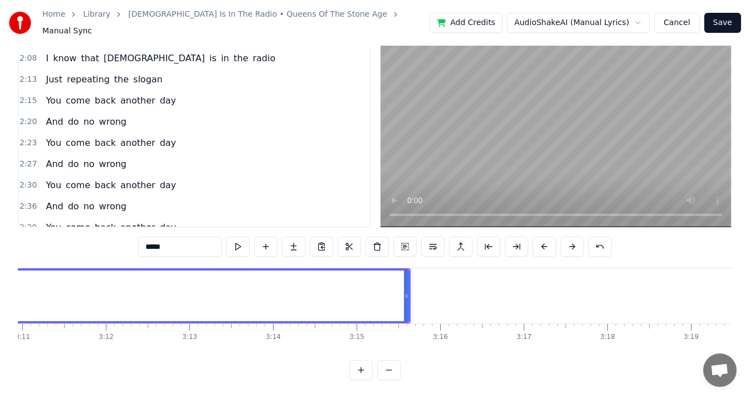
scroll to position [0, 15986]
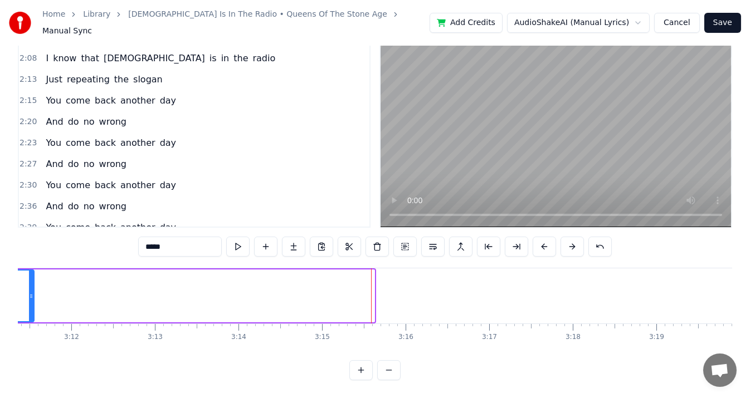
drag, startPoint x: 371, startPoint y: 290, endPoint x: 19, endPoint y: 282, distance: 352.1
click at [29, 292] on icon at bounding box center [31, 296] width 4 height 9
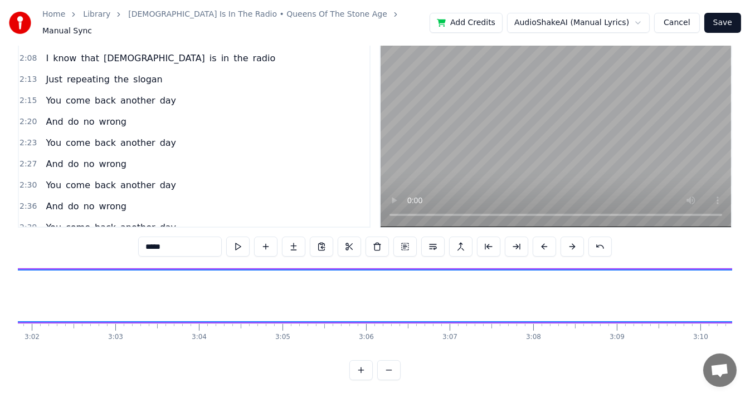
scroll to position [0, 15450]
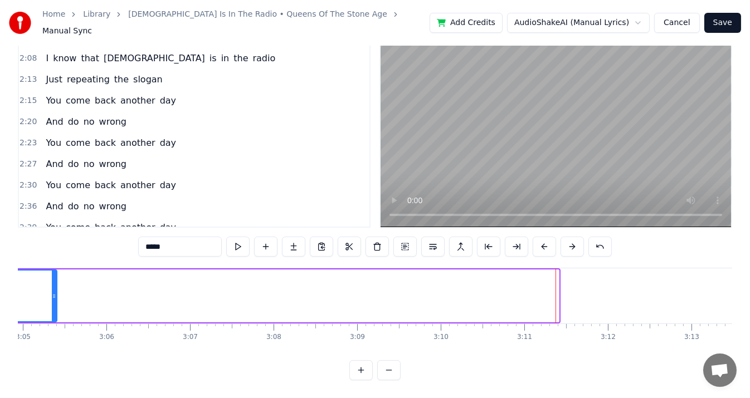
drag, startPoint x: 557, startPoint y: 278, endPoint x: 43, endPoint y: 281, distance: 514.6
click at [52, 281] on div at bounding box center [54, 296] width 4 height 51
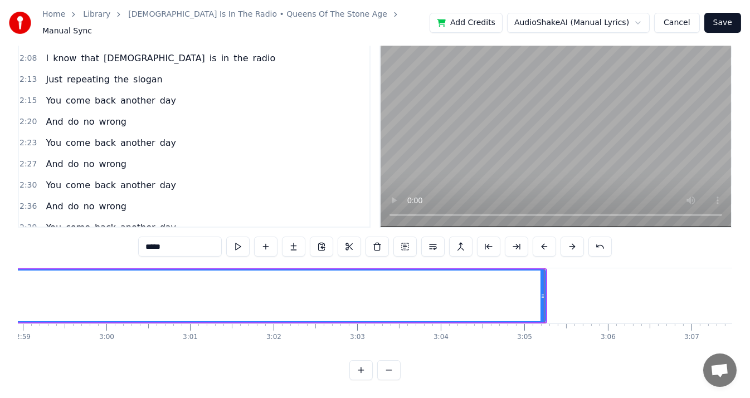
scroll to position [0, 14931]
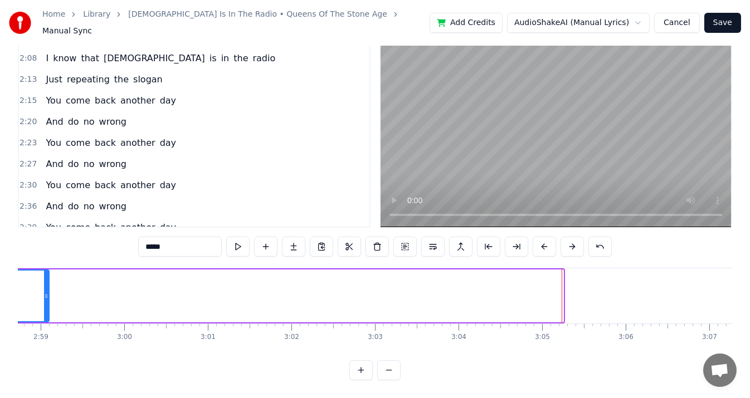
drag, startPoint x: 559, startPoint y: 287, endPoint x: 23, endPoint y: 292, distance: 535.8
click at [44, 292] on div at bounding box center [46, 296] width 4 height 51
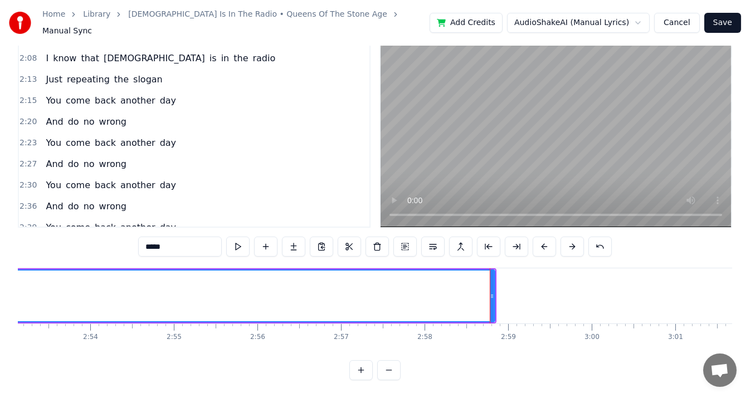
scroll to position [0, 14412]
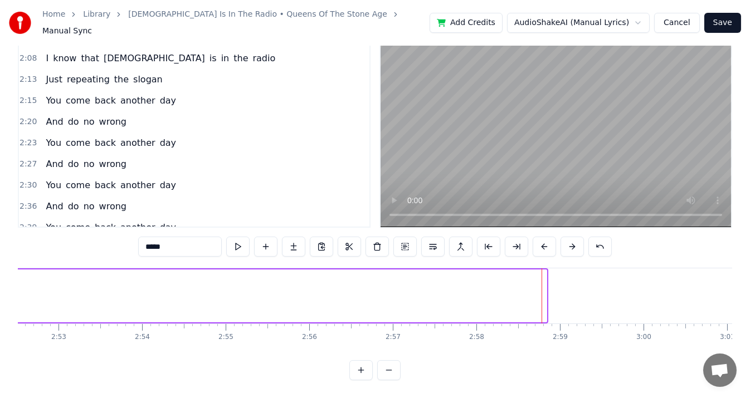
drag, startPoint x: 543, startPoint y: 285, endPoint x: 8, endPoint y: 296, distance: 534.8
click at [8, 296] on div "Home Library God Is In The Radio • Queens Of The Stone Age Manual Sync Add Cred…" at bounding box center [375, 172] width 750 height 415
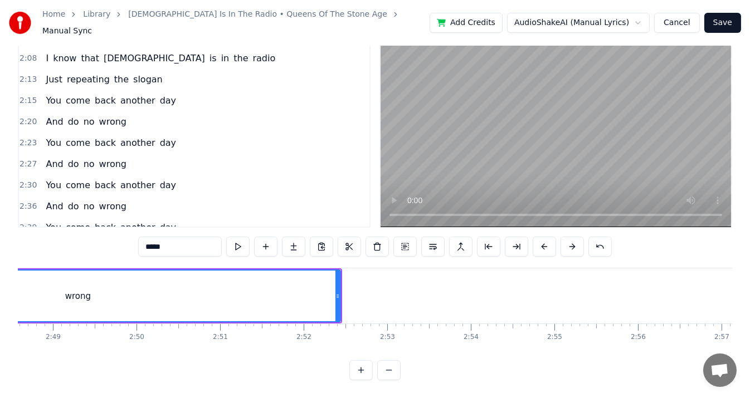
scroll to position [0, 13962]
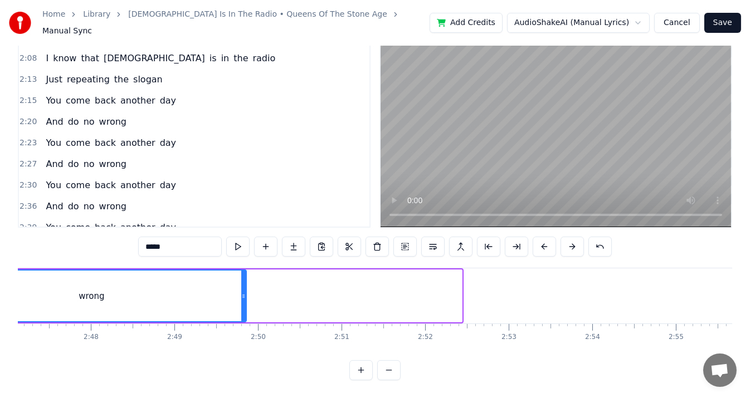
drag, startPoint x: 459, startPoint y: 283, endPoint x: 244, endPoint y: 283, distance: 215.0
click at [244, 292] on icon at bounding box center [243, 296] width 4 height 9
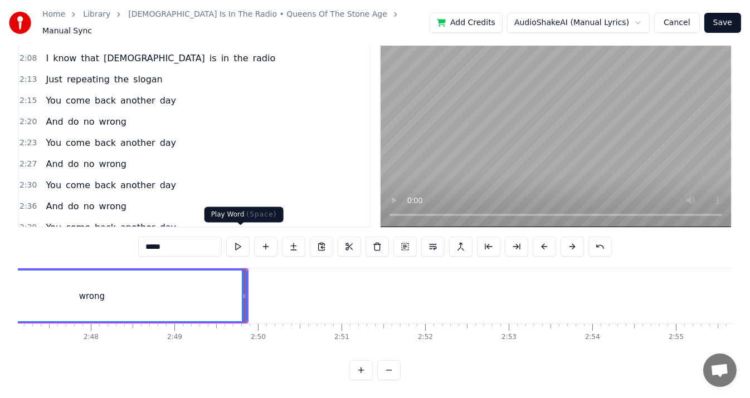
click at [238, 239] on button at bounding box center [237, 247] width 23 height 20
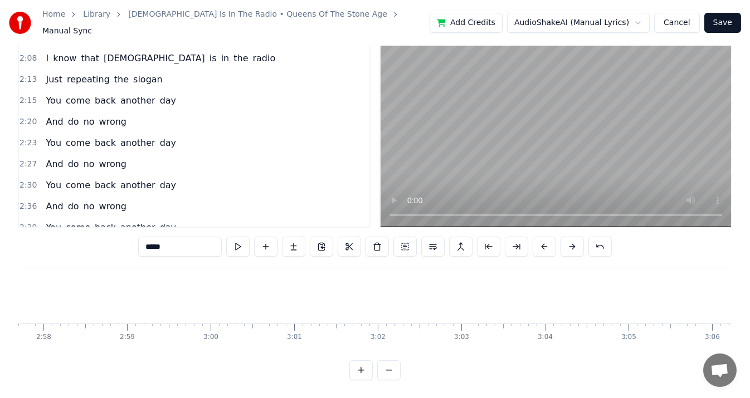
scroll to position [0, 15070]
click at [718, 18] on button "Save" at bounding box center [722, 23] width 37 height 20
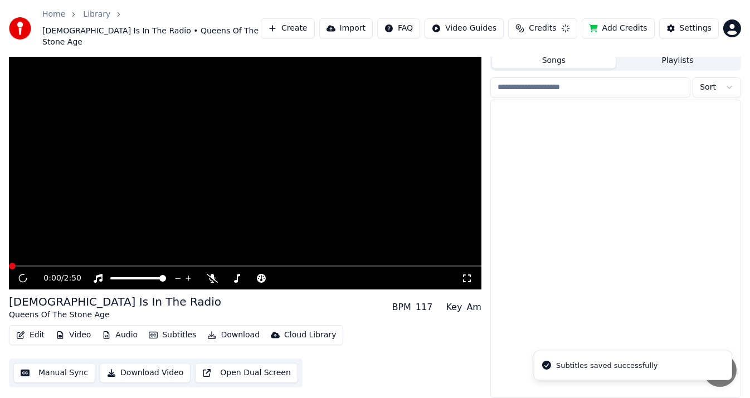
scroll to position [22, 0]
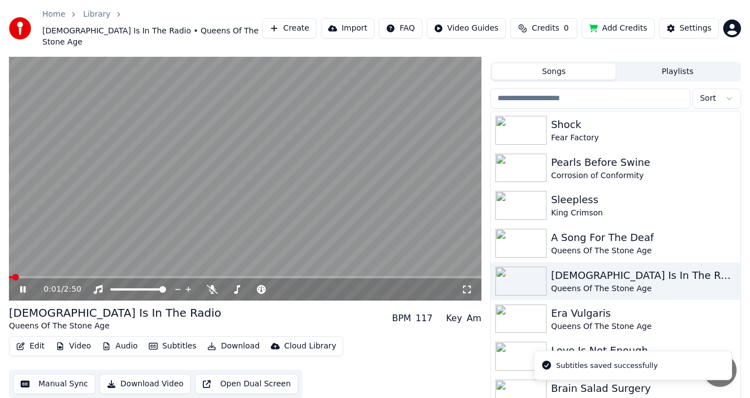
click at [187, 193] on video at bounding box center [245, 168] width 472 height 266
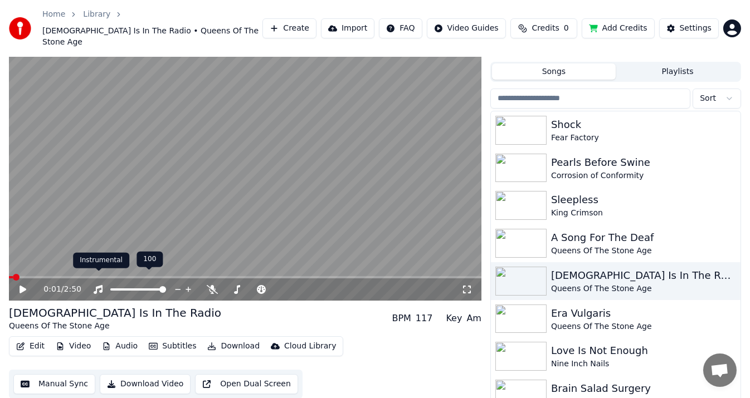
click at [67, 276] on span at bounding box center [245, 277] width 472 height 2
click at [116, 206] on video at bounding box center [245, 168] width 472 height 266
click at [138, 194] on video at bounding box center [245, 168] width 472 height 266
drag, startPoint x: 370, startPoint y: 262, endPoint x: 387, endPoint y: 267, distance: 17.4
click at [371, 263] on video at bounding box center [245, 168] width 472 height 266
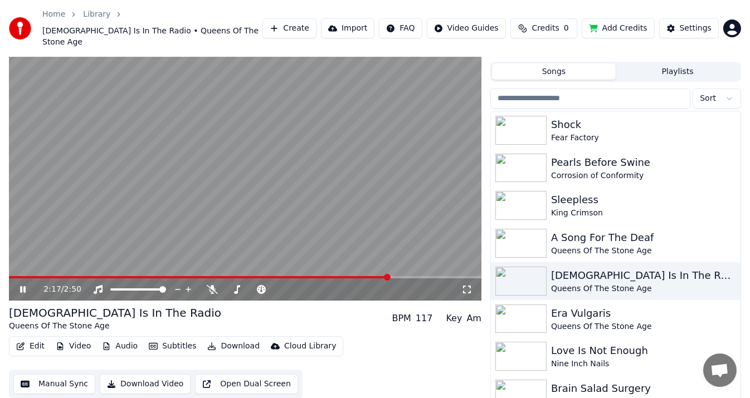
click at [389, 276] on span at bounding box center [245, 277] width 472 height 2
click at [448, 276] on span at bounding box center [245, 277] width 472 height 2
click at [223, 339] on button "Download" at bounding box center [233, 347] width 61 height 16
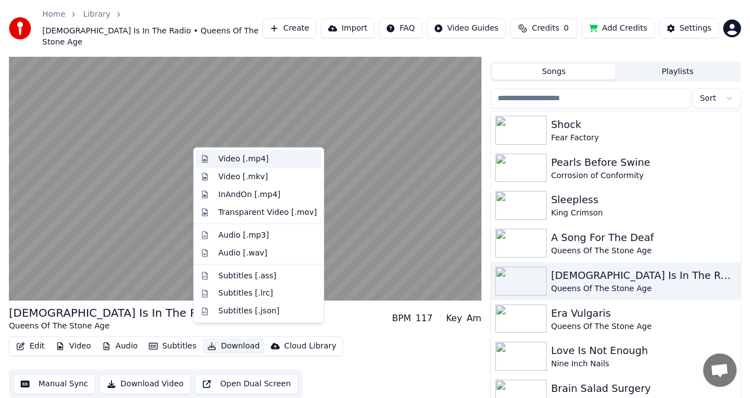
click at [244, 160] on div "Video [.mp4]" at bounding box center [243, 159] width 50 height 11
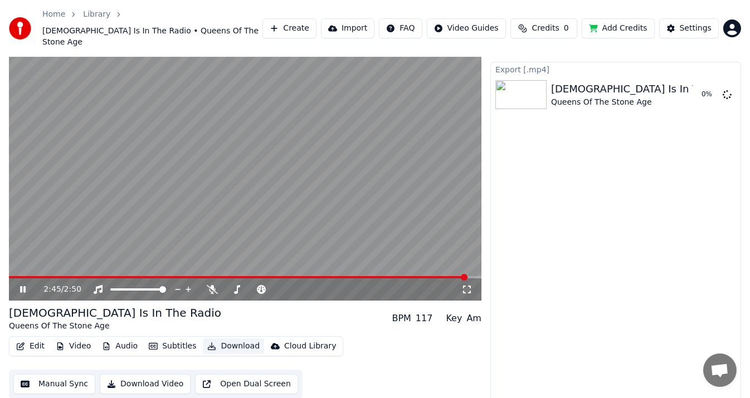
scroll to position [12, 0]
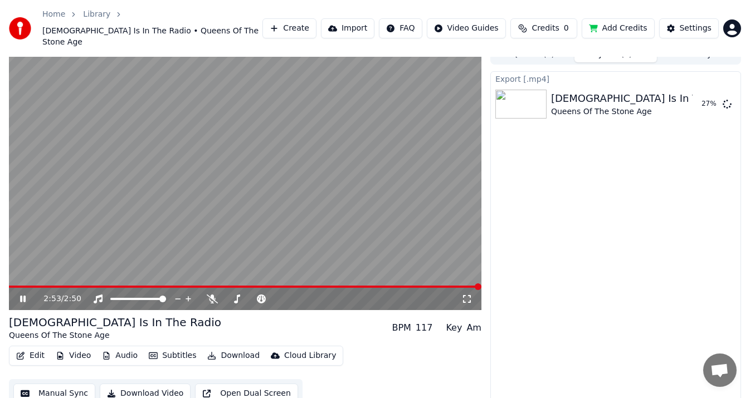
click at [275, 169] on video at bounding box center [245, 178] width 472 height 266
